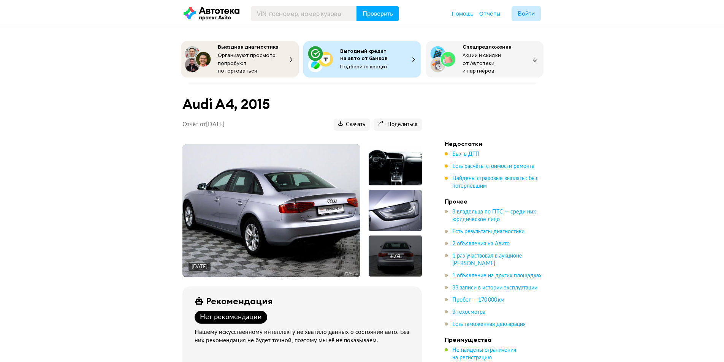
click at [459, 289] on span "33 записи в истории эксплуатации" at bounding box center [494, 288] width 85 height 8
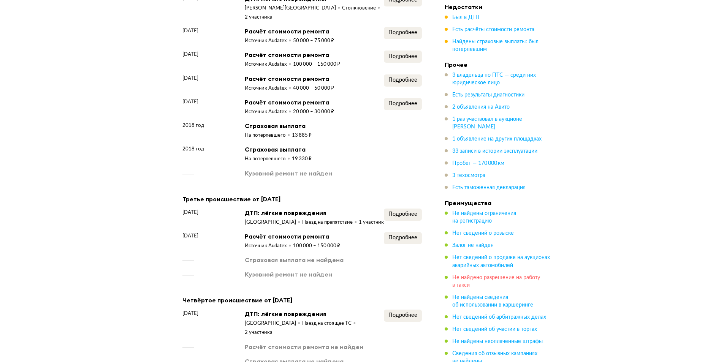
click at [459, 286] on span "Не найдено разрешение на работу в такси" at bounding box center [496, 281] width 88 height 13
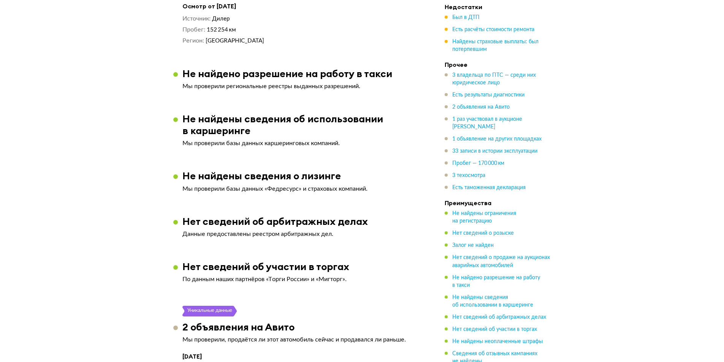
scroll to position [1749, 0]
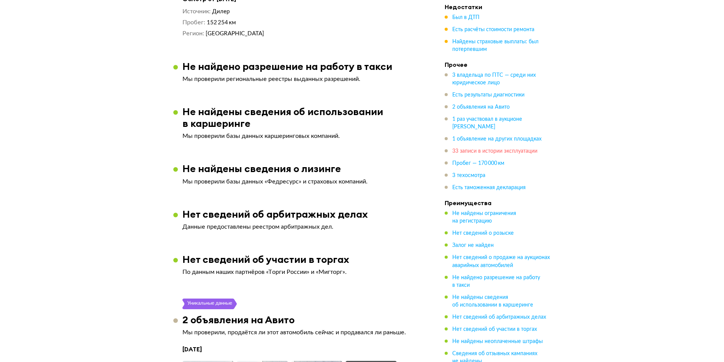
click at [465, 154] on span "33 записи в истории эксплуатации" at bounding box center [494, 151] width 85 height 5
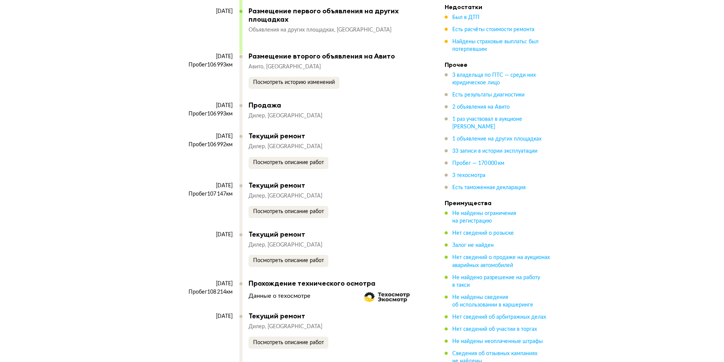
scroll to position [3914, 0]
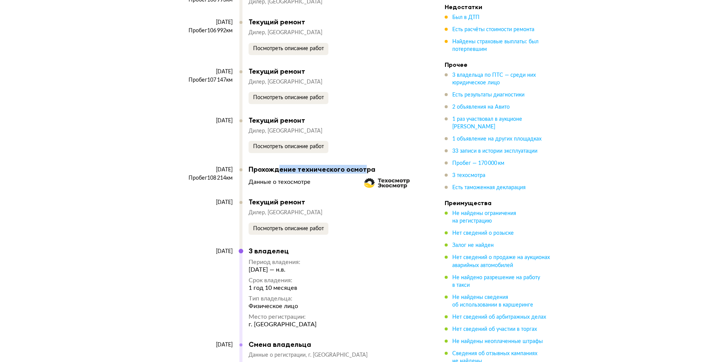
drag, startPoint x: 278, startPoint y: 156, endPoint x: 369, endPoint y: 160, distance: 90.9
click at [376, 165] on div "Прохождение технического осмотра Данные о техосмотре" at bounding box center [331, 175] width 166 height 21
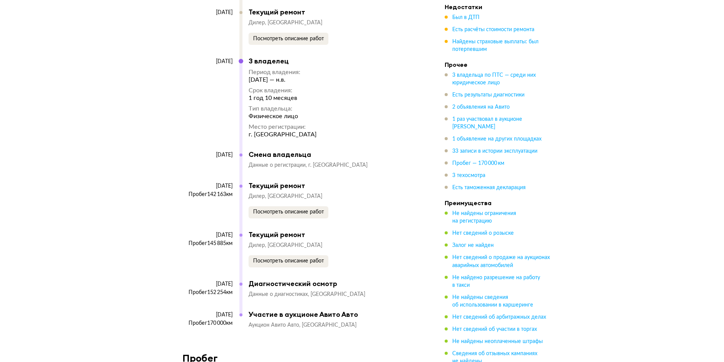
scroll to position [4256, 0]
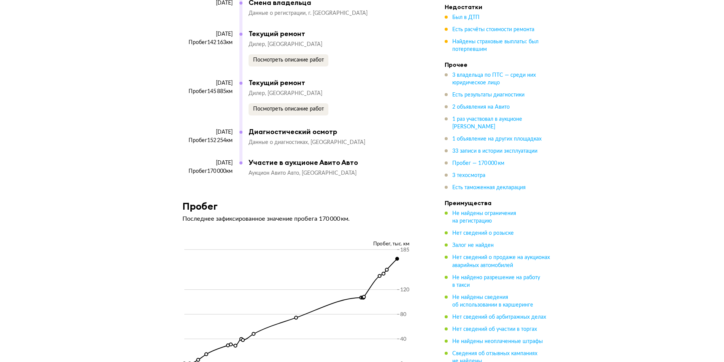
drag, startPoint x: 264, startPoint y: 126, endPoint x: 281, endPoint y: 126, distance: 17.1
click at [285, 140] on span "Данные о диагностиках" at bounding box center [279, 142] width 62 height 5
drag, startPoint x: 230, startPoint y: 126, endPoint x: 280, endPoint y: 126, distance: 49.8
click at [280, 128] on div "[DATE] Пробег 152 254 км Диагностический осмотр Данные о диагностиках [GEOGRAPH…" at bounding box center [298, 143] width 232 height 31
drag, startPoint x: 201, startPoint y: 126, endPoint x: 227, endPoint y: 126, distance: 25.8
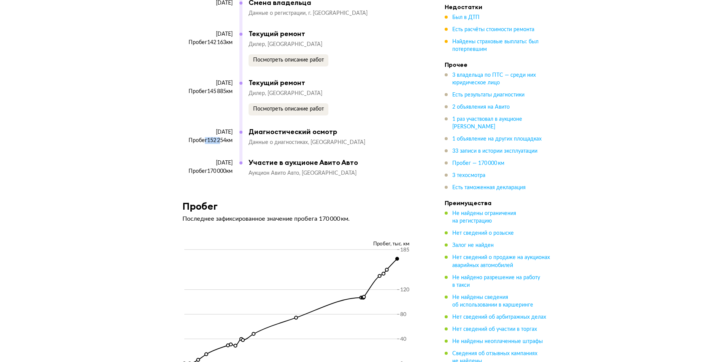
click at [221, 137] on div "Пробег 152 254 км" at bounding box center [207, 140] width 50 height 7
drag, startPoint x: 227, startPoint y: 126, endPoint x: 234, endPoint y: 127, distance: 6.6
click at [232, 129] on div "[DATE] Пробег 152 254 км" at bounding box center [210, 144] width 57 height 30
click at [213, 137] on div "Пробег 152 254 км" at bounding box center [207, 140] width 50 height 7
click at [203, 137] on div "Пробег 152 254 км" at bounding box center [207, 140] width 50 height 7
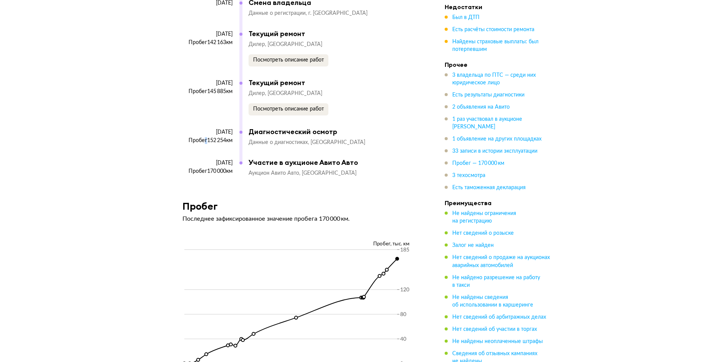
drag, startPoint x: 214, startPoint y: 129, endPoint x: 191, endPoint y: 141, distance: 25.7
click at [214, 137] on div "Пробег 152 254 км" at bounding box center [207, 140] width 50 height 7
click at [201, 137] on div "Пробег 152 254 км" at bounding box center [207, 140] width 50 height 7
click at [246, 128] on div "[DATE] Пробег 152 254 км Диагностический осмотр Данные о диагностиках [GEOGRAPH…" at bounding box center [298, 143] width 232 height 31
drag, startPoint x: 303, startPoint y: 123, endPoint x: 308, endPoint y: 124, distance: 4.3
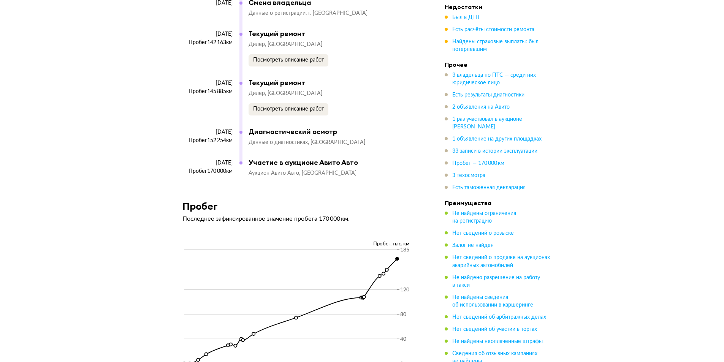
click at [315, 128] on div "Диагностический осмотр Данные о диагностиках [GEOGRAPHIC_DATA]" at bounding box center [331, 137] width 166 height 19
drag, startPoint x: 318, startPoint y: 123, endPoint x: 355, endPoint y: 117, distance: 37.3
click at [349, 128] on div "Диагностический осмотр Данные о диагностиках [GEOGRAPHIC_DATA]" at bounding box center [331, 137] width 166 height 19
click at [482, 74] on span "3 владельца по ПТС — среди них юридическое лицо" at bounding box center [494, 79] width 84 height 13
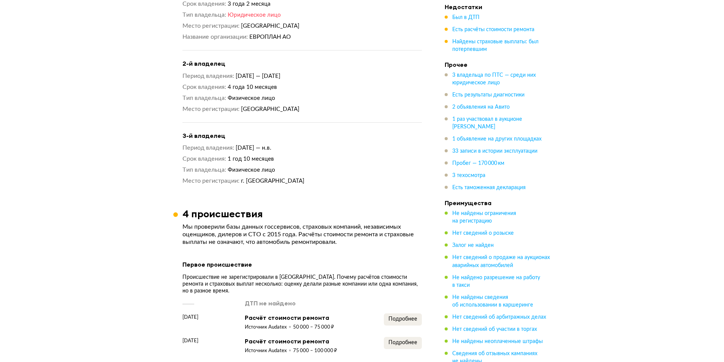
scroll to position [627, 0]
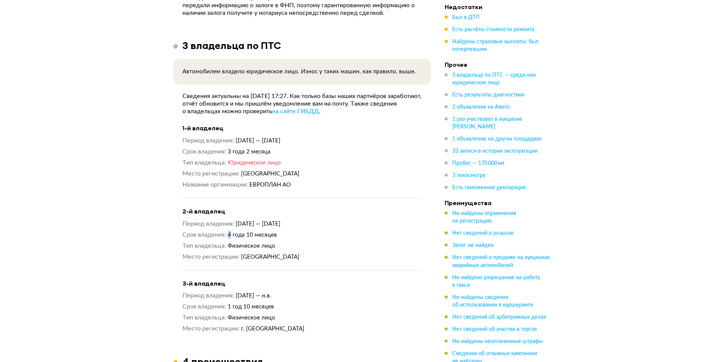
drag, startPoint x: 229, startPoint y: 229, endPoint x: 287, endPoint y: 232, distance: 57.4
click at [285, 232] on dd "4 года 10 месяцев" at bounding box center [325, 235] width 194 height 8
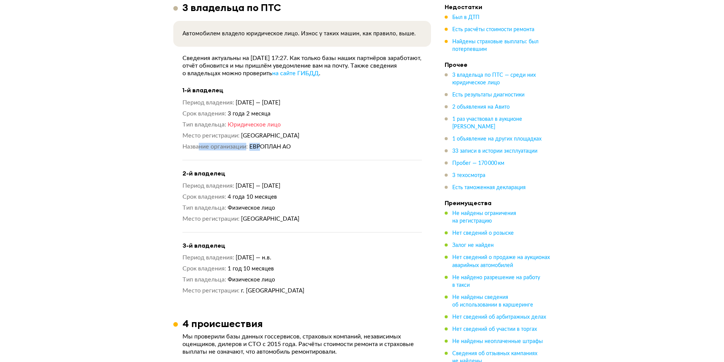
drag, startPoint x: 200, startPoint y: 140, endPoint x: 260, endPoint y: 141, distance: 59.6
click at [260, 143] on dl "Название организации ЕВРОПЛАН АО" at bounding box center [301, 147] width 239 height 8
click at [260, 144] on span "ЕВРОПЛАН АО" at bounding box center [269, 147] width 41 height 6
click at [264, 144] on span "ЕВРОПЛАН АО" at bounding box center [269, 147] width 41 height 6
click at [247, 196] on span "4 года 10 месяцев" at bounding box center [252, 197] width 49 height 6
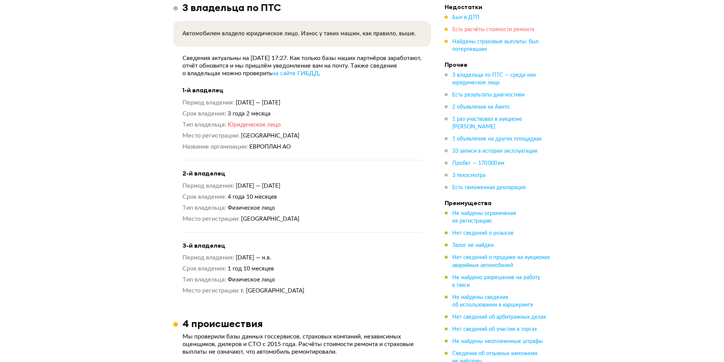
click at [456, 30] on span "Есть расчёты стоимости ремонта" at bounding box center [493, 29] width 82 height 5
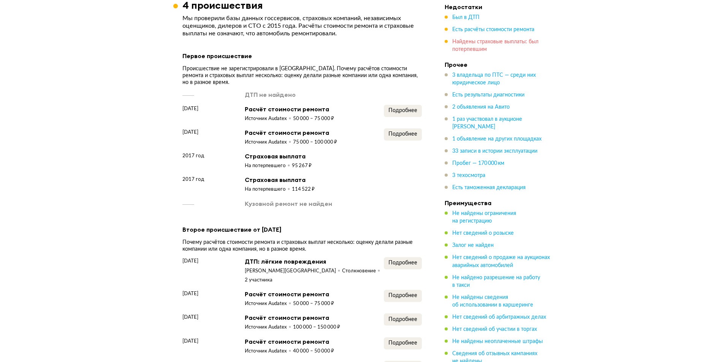
scroll to position [1037, 0]
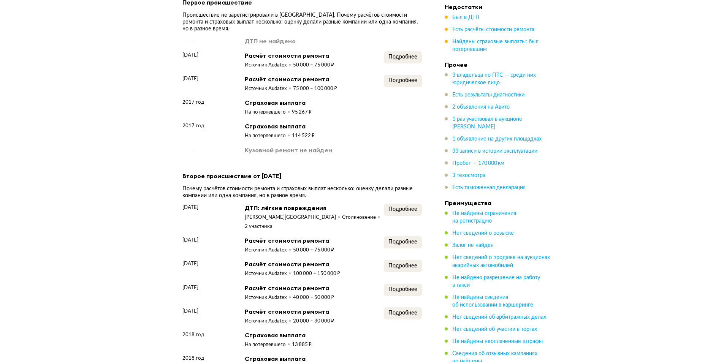
drag, startPoint x: 234, startPoint y: 75, endPoint x: 325, endPoint y: 84, distance: 91.2
click at [325, 84] on div "ДТП не найдено [DATE] Расчёт стоимости ремонта Источник Audatex 50 000 – 75 000…" at bounding box center [301, 95] width 239 height 117
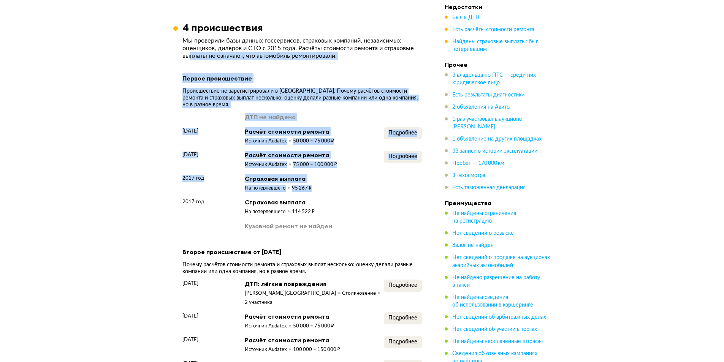
drag, startPoint x: 198, startPoint y: 56, endPoint x: 315, endPoint y: 177, distance: 168.2
click at [315, 177] on article "4 происшествия Мы проверили базы данных госсервисов, страховых компаний, незави…" at bounding box center [302, 343] width 258 height 643
click at [315, 177] on div "2017 год Страховая выплата На потерпевшего 95 267 ₽" at bounding box center [301, 182] width 239 height 17
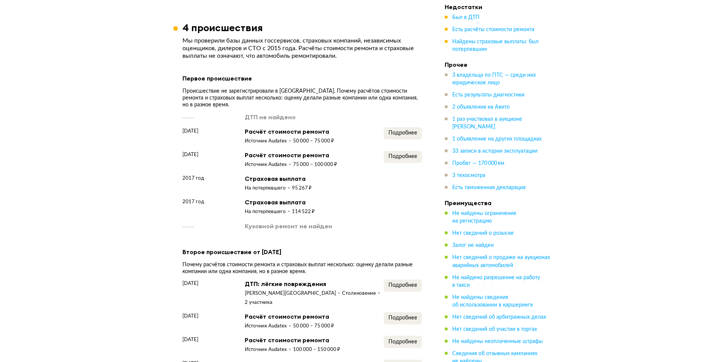
scroll to position [885, 0]
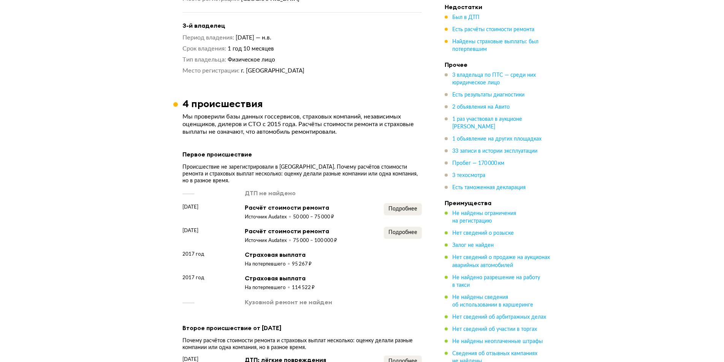
drag, startPoint x: 169, startPoint y: 97, endPoint x: 209, endPoint y: 100, distance: 40.0
click at [464, 16] on span "Был в ДТП" at bounding box center [465, 17] width 27 height 5
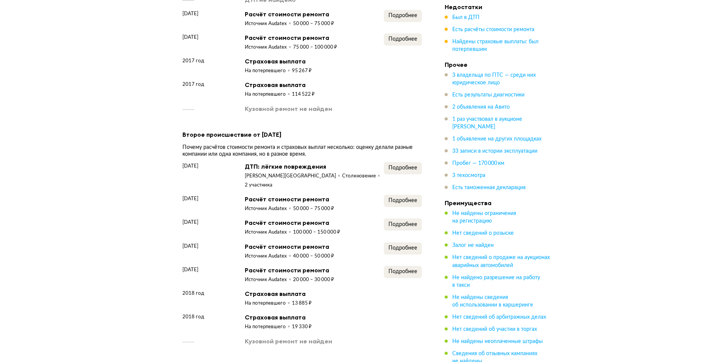
scroll to position [1040, 0]
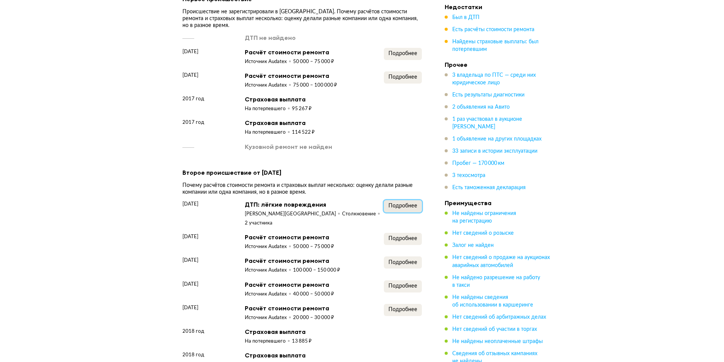
click at [403, 200] on button "Подробнее" at bounding box center [403, 206] width 38 height 12
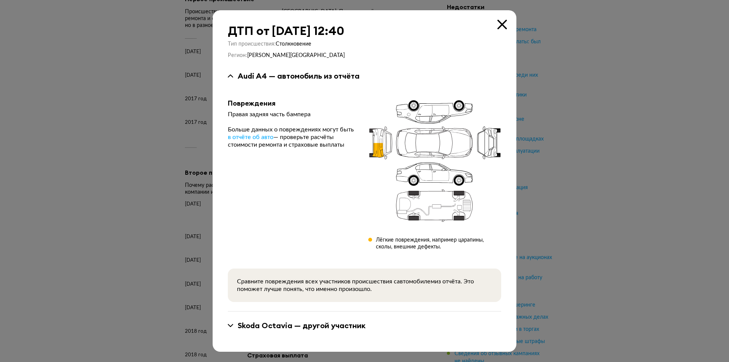
click at [507, 24] on div "ДТП от [DATE] 12:40 Тип происшествия : Столкновение Регион : [PERSON_NAME][GEOG…" at bounding box center [365, 180] width 304 height 341
click at [506, 25] on icon at bounding box center [502, 24] width 9 height 9
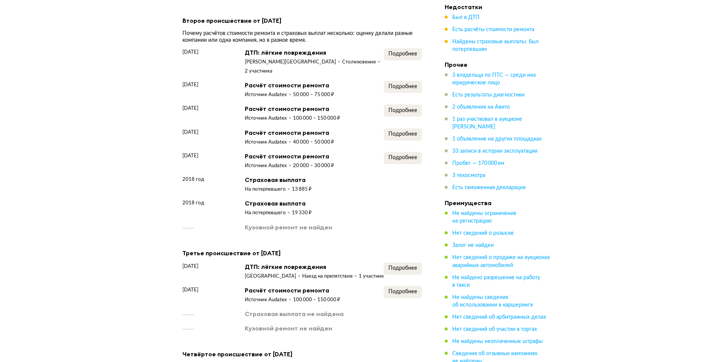
scroll to position [1268, 0]
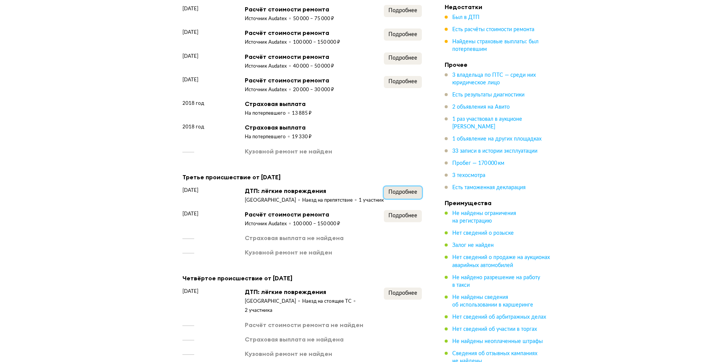
click at [387, 186] on button "Подробнее" at bounding box center [403, 192] width 38 height 12
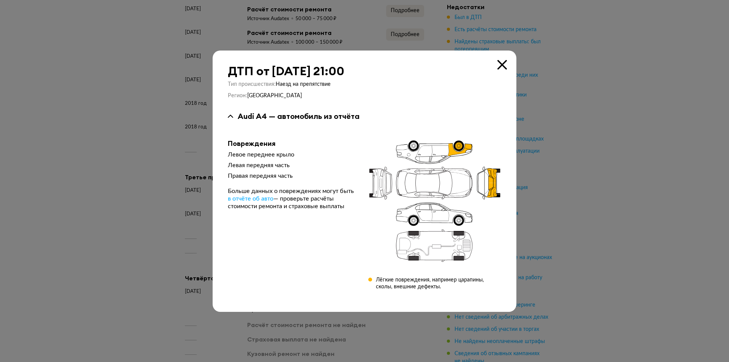
click at [504, 63] on icon at bounding box center [502, 64] width 9 height 9
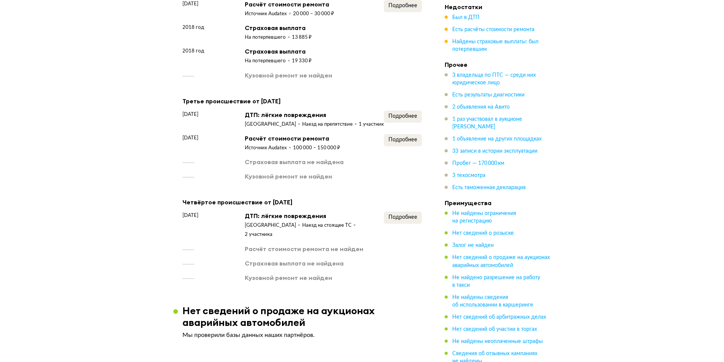
scroll to position [1382, 0]
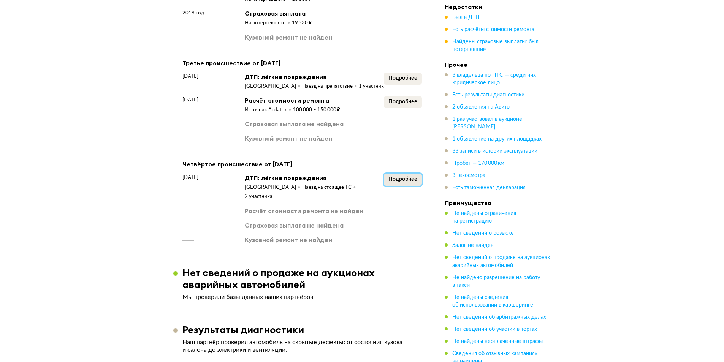
click at [387, 174] on button "Подробнее" at bounding box center [403, 180] width 38 height 12
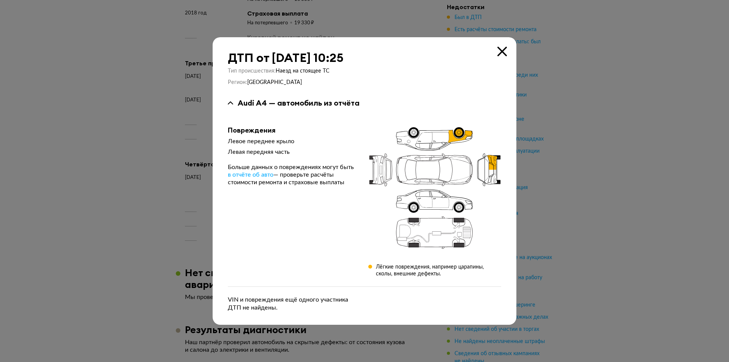
click at [503, 48] on icon at bounding box center [502, 51] width 9 height 9
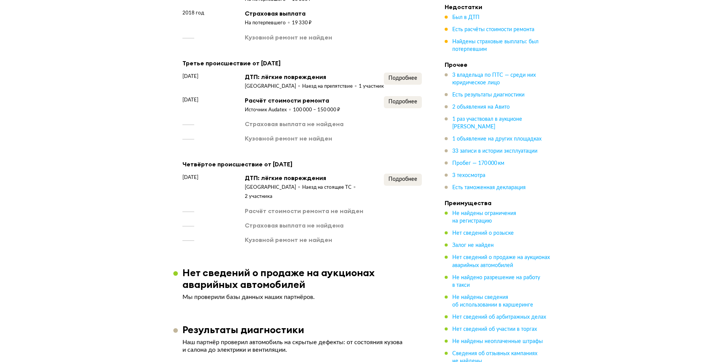
drag, startPoint x: 184, startPoint y: 150, endPoint x: 196, endPoint y: 152, distance: 12.4
click at [193, 159] on div "Четвёртое происшествие от [DATE]" at bounding box center [301, 164] width 239 height 10
drag, startPoint x: 215, startPoint y: 153, endPoint x: 290, endPoint y: 152, distance: 75.6
click at [290, 159] on div "Четвёртое происшествие от [DATE]" at bounding box center [301, 164] width 239 height 10
drag, startPoint x: 296, startPoint y: 152, endPoint x: 317, endPoint y: 152, distance: 20.9
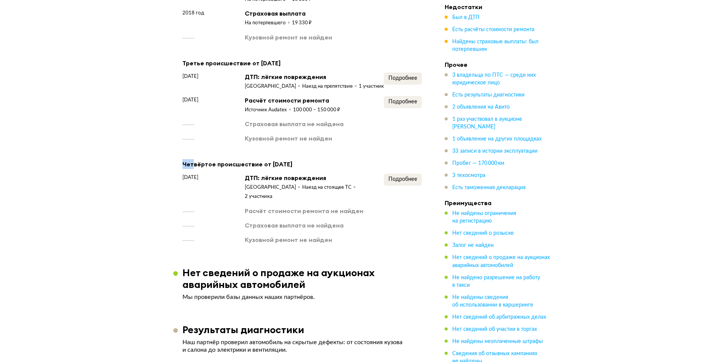
click at [317, 159] on div "Четвёртое происшествие от [DATE]" at bounding box center [301, 164] width 239 height 10
click at [318, 159] on div "Четвёртое происшествие от [DATE]" at bounding box center [301, 164] width 239 height 10
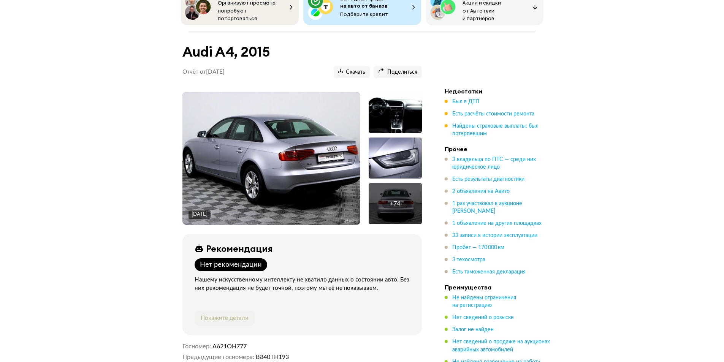
scroll to position [0, 0]
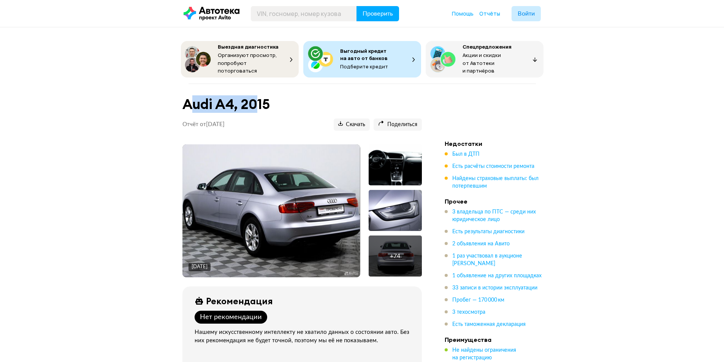
drag, startPoint x: 190, startPoint y: 100, endPoint x: 255, endPoint y: 100, distance: 64.9
click at [255, 100] on h1 "Audi A4, 2015" at bounding box center [301, 104] width 239 height 16
click at [256, 100] on h1 "Audi A4, 2015" at bounding box center [301, 104] width 239 height 16
